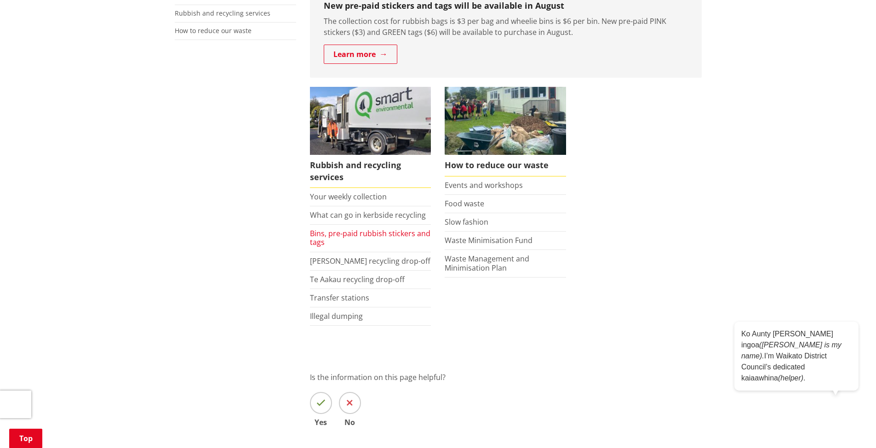
scroll to position [199, 0]
click at [343, 217] on link "What can go in kerbside recycling" at bounding box center [368, 215] width 116 height 10
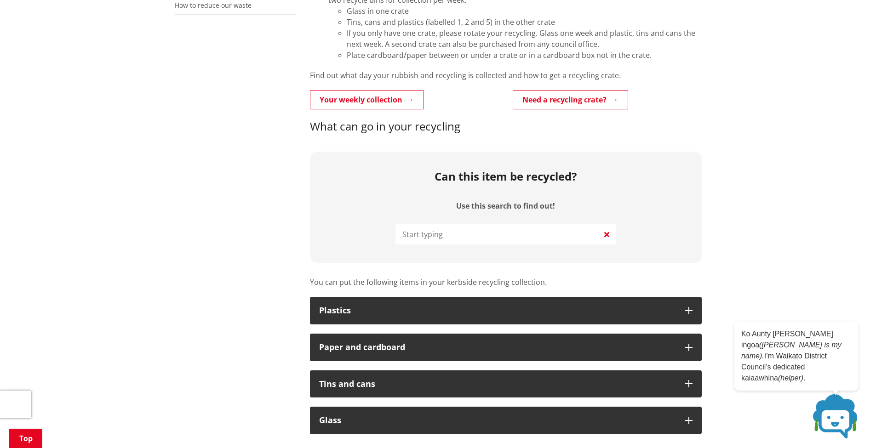
scroll to position [315, 0]
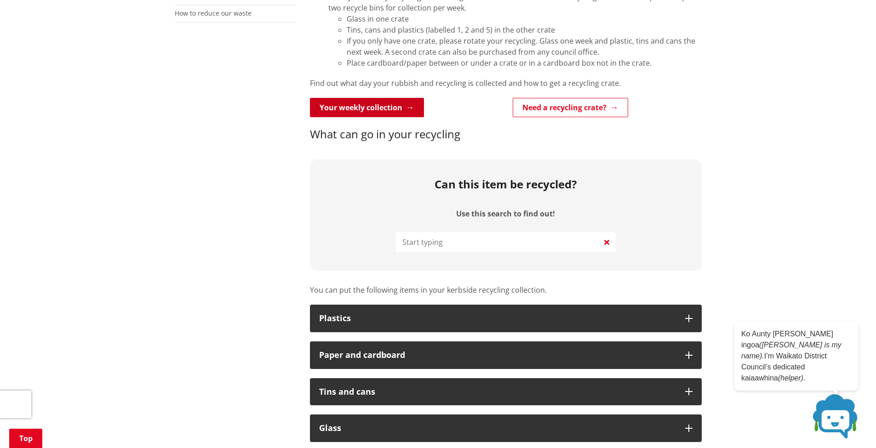
click at [361, 108] on link "Your weekly collection" at bounding box center [367, 107] width 114 height 19
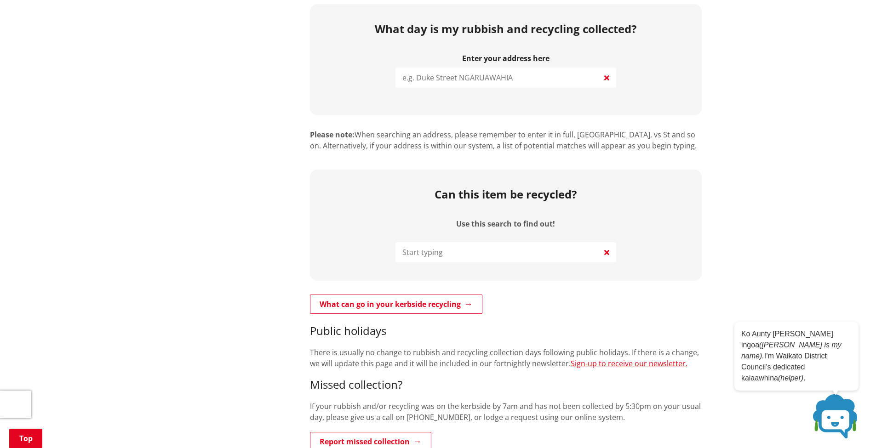
scroll to position [362, 0]
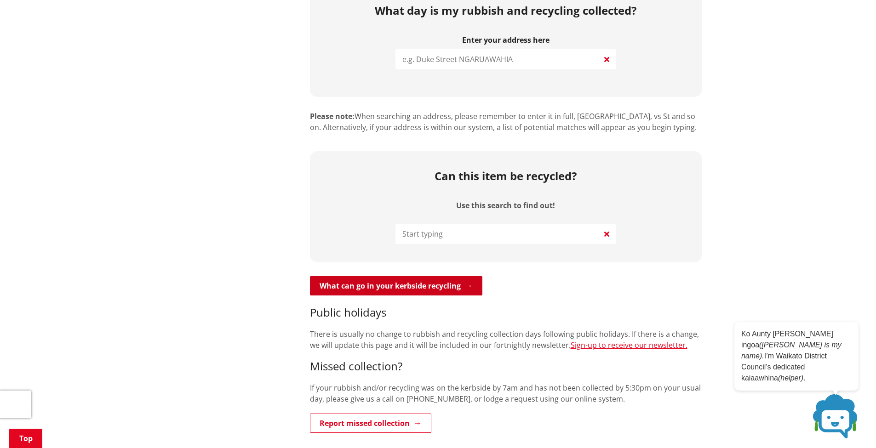
click at [435, 276] on link "What can go in your kerbside recycling" at bounding box center [396, 285] width 172 height 19
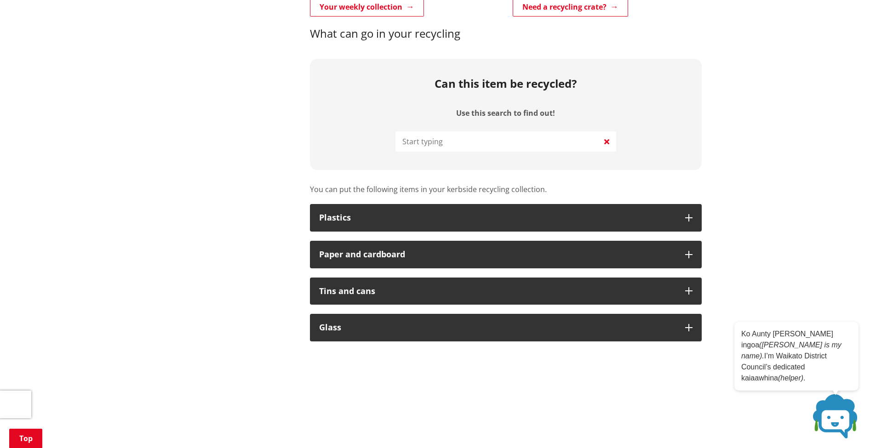
scroll to position [445, 0]
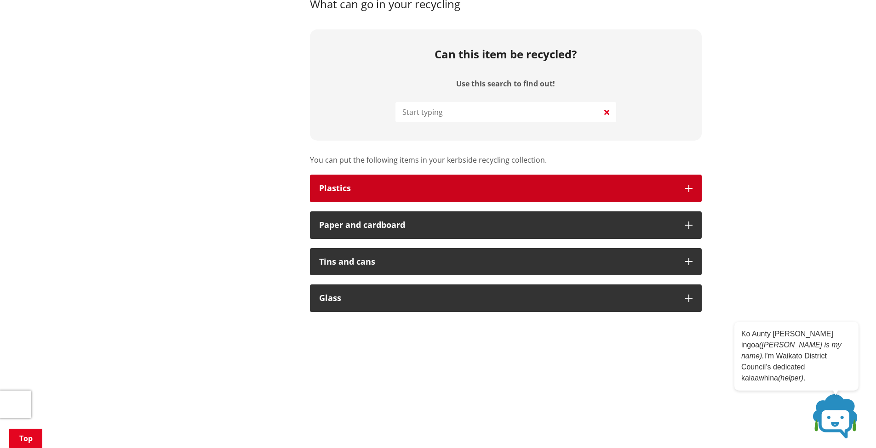
click at [672, 185] on div "Plastics" at bounding box center [497, 188] width 357 height 9
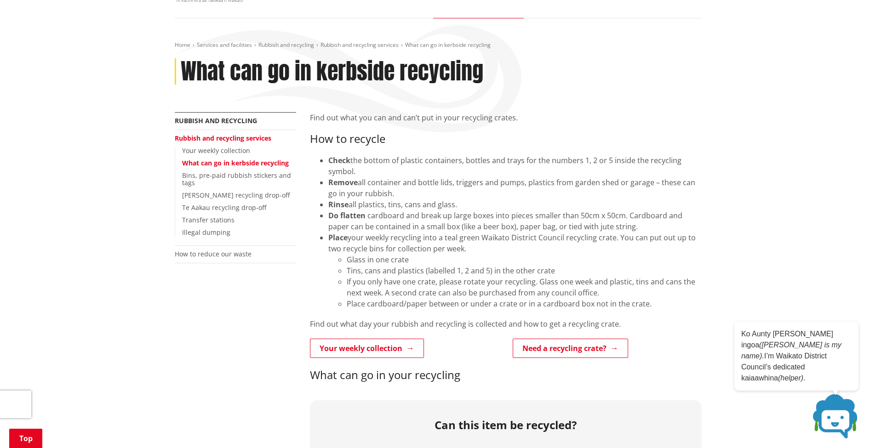
scroll to position [59, 0]
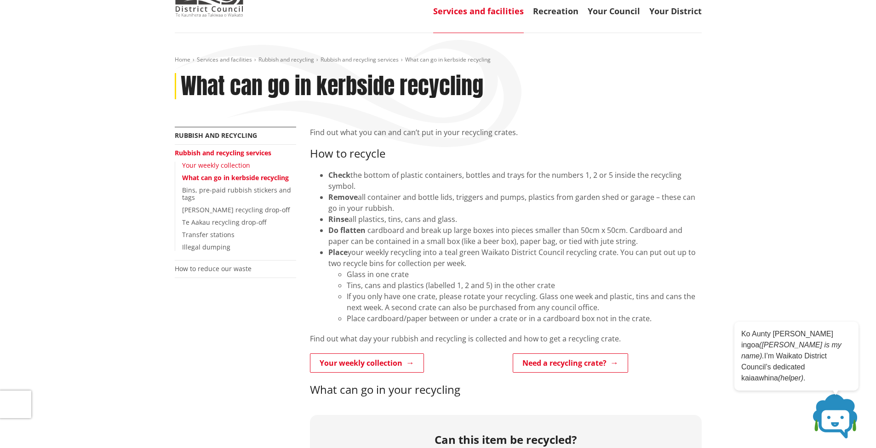
click at [203, 162] on link "Your weekly collection" at bounding box center [216, 165] width 68 height 9
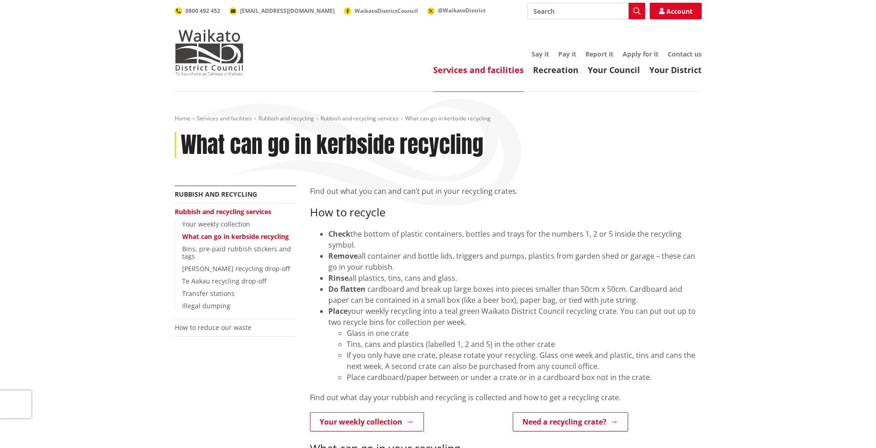
scroll to position [59, 0]
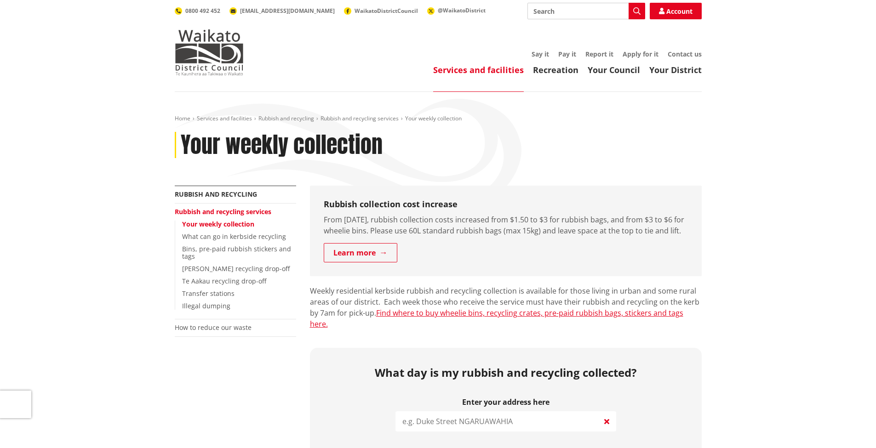
scroll to position [364, 0]
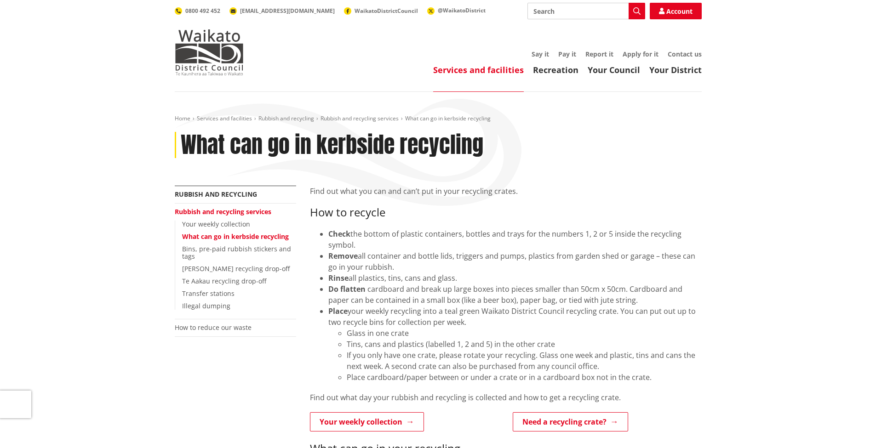
scroll to position [315, 0]
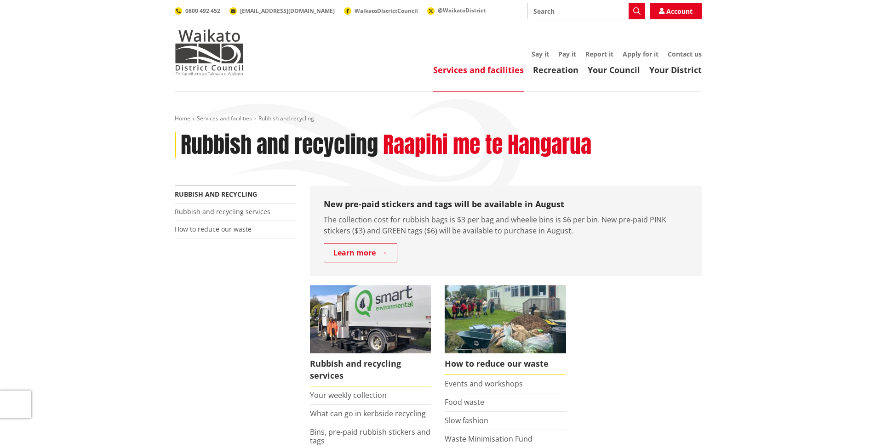
scroll to position [199, 0]
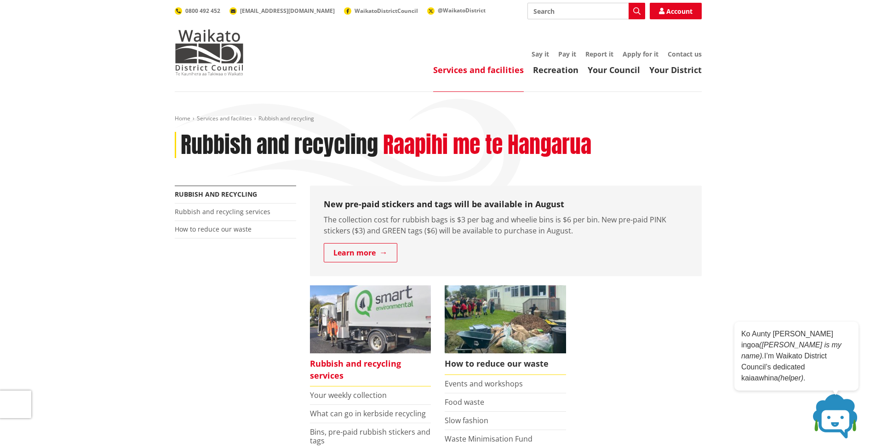
click at [372, 361] on span "Rubbish and recycling services" at bounding box center [370, 370] width 121 height 33
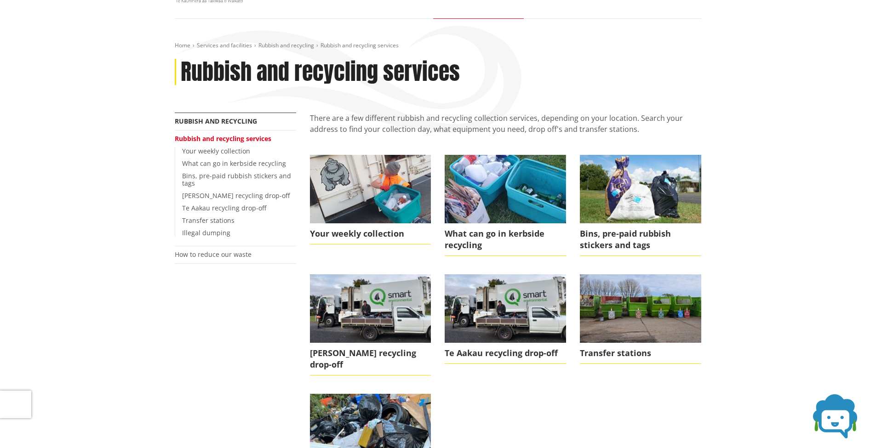
scroll to position [92, 0]
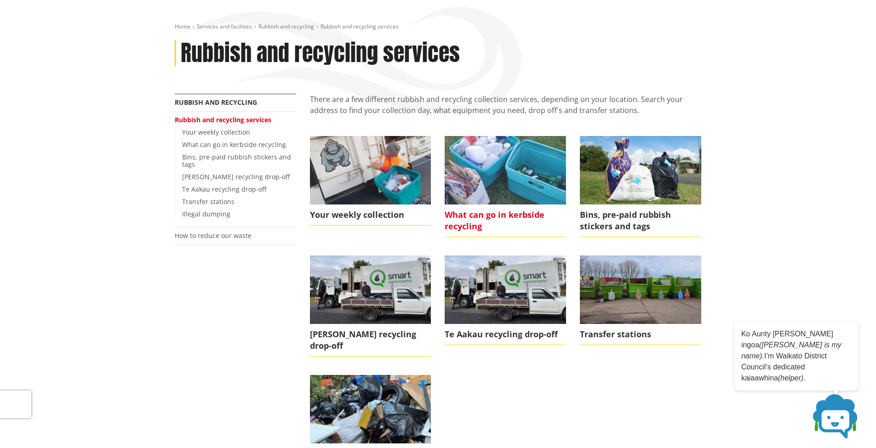
click at [495, 178] on img at bounding box center [505, 170] width 121 height 68
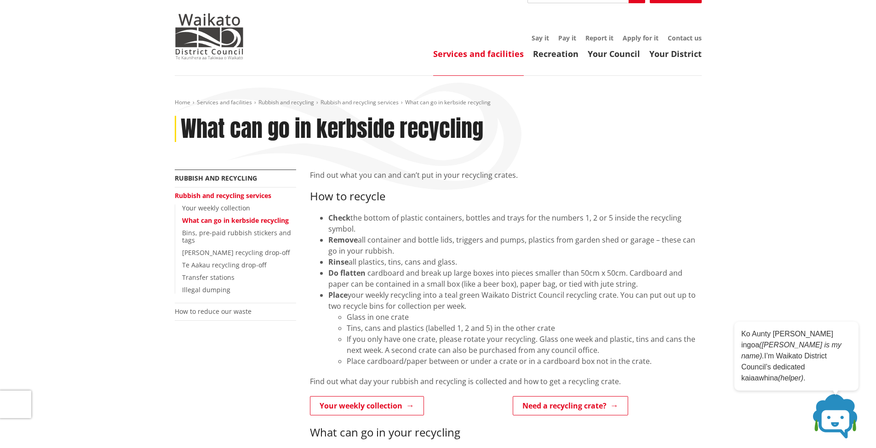
scroll to position [18, 0]
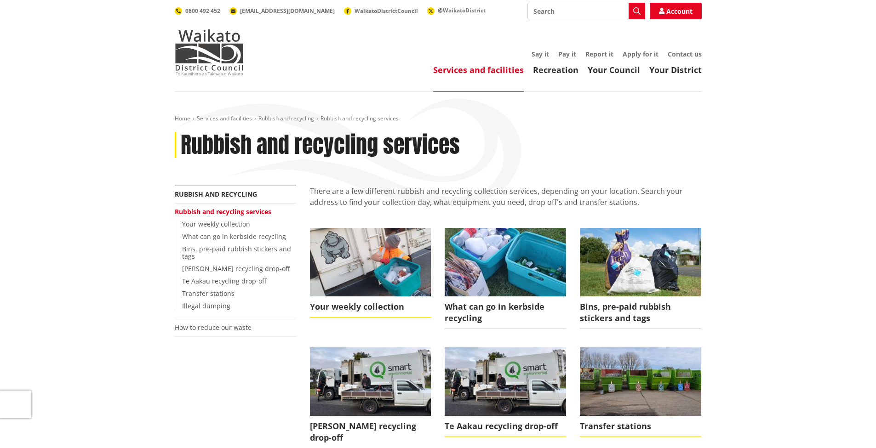
scroll to position [92, 0]
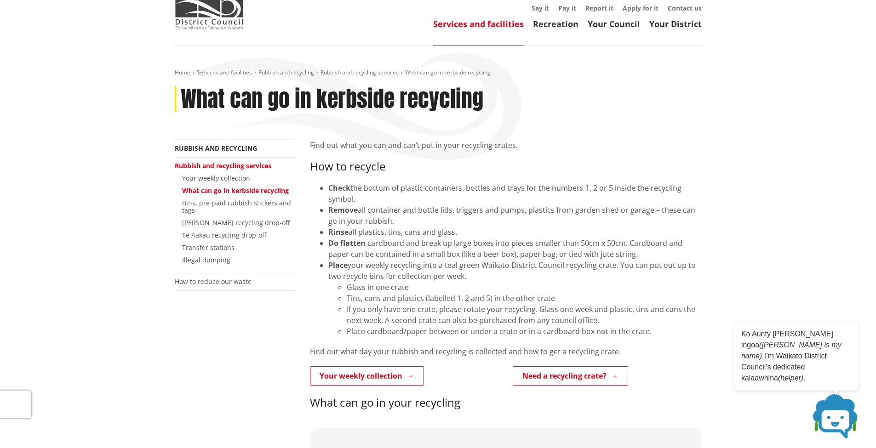
scroll to position [61, 0]
